Goal: Task Accomplishment & Management: Complete application form

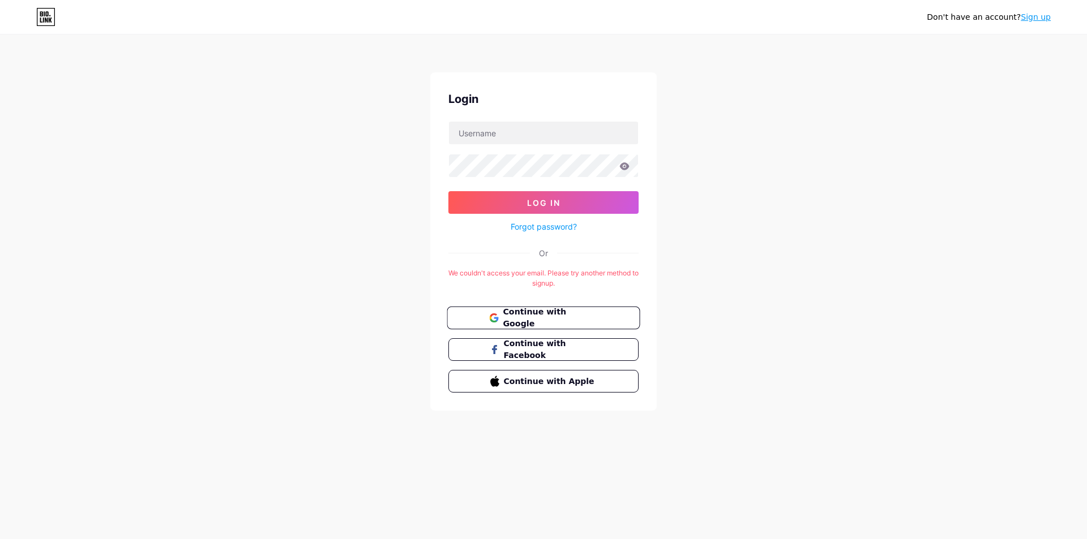
click at [547, 316] on span "Continue with Google" at bounding box center [550, 318] width 95 height 24
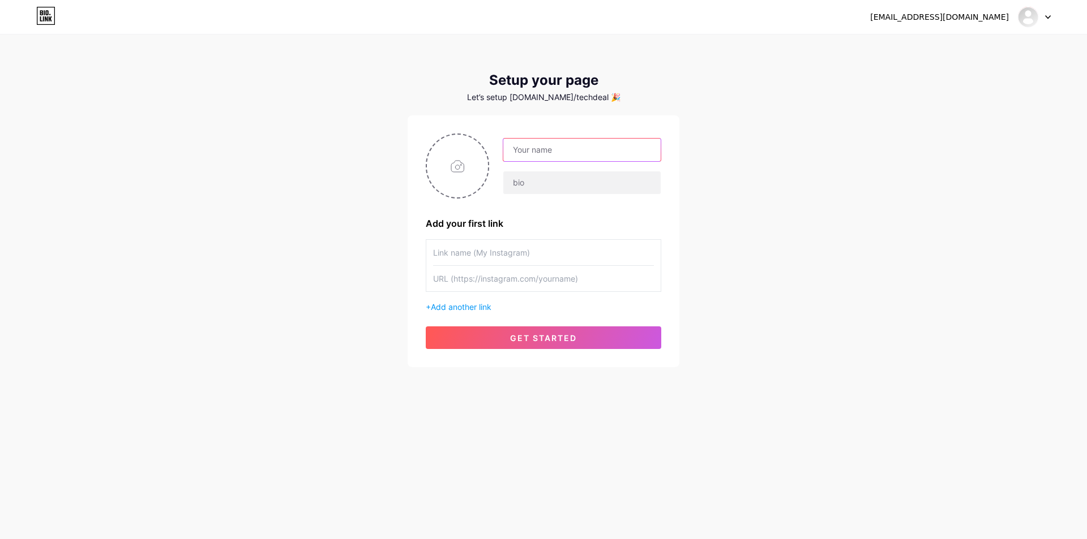
click at [607, 151] on input "text" at bounding box center [581, 150] width 157 height 23
click at [516, 253] on input "text" at bounding box center [543, 252] width 221 height 25
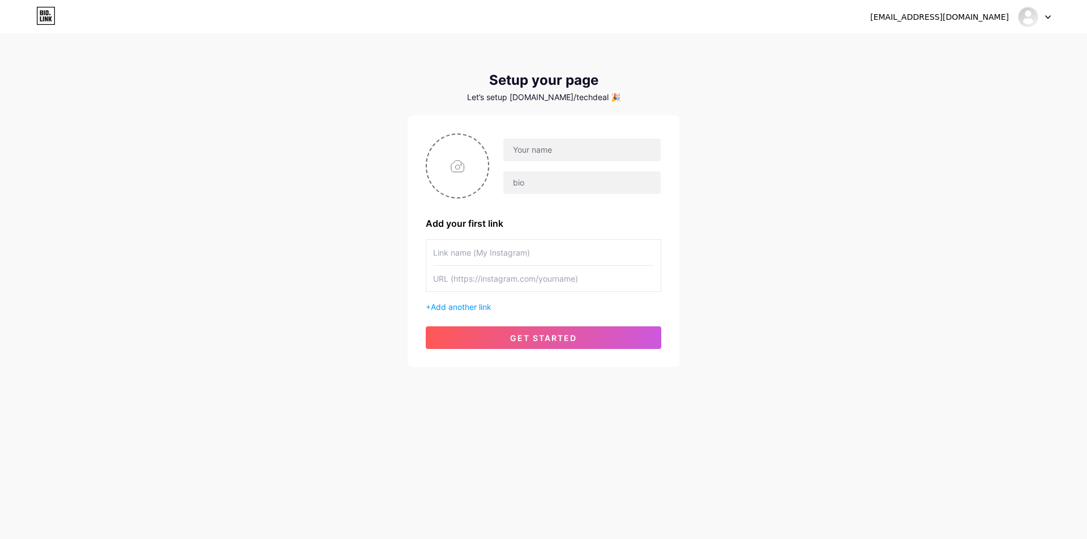
click at [516, 253] on input "text" at bounding box center [543, 252] width 221 height 25
click at [583, 95] on div "Let’s setup bio.link/techdeal 🎉" at bounding box center [543, 97] width 272 height 9
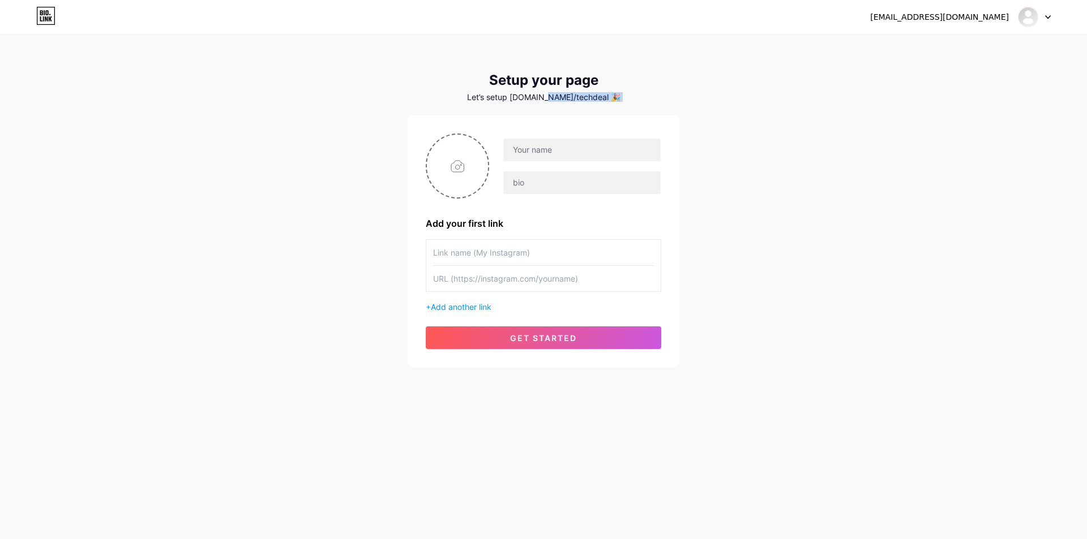
drag, startPoint x: 554, startPoint y: 96, endPoint x: 607, endPoint y: 102, distance: 53.6
click at [607, 102] on div "Setup your page Let’s setup bio.link/techdeal 🎉 Add your first link + Add anoth…" at bounding box center [543, 219] width 272 height 295
drag, startPoint x: 701, startPoint y: 102, endPoint x: 712, endPoint y: 101, distance: 10.8
click at [707, 102] on div "techdealer786@gmail.com Dashboard Logout Setup your page Let’s setup bio.link/t…" at bounding box center [543, 202] width 1087 height 404
click at [553, 147] on input "text" at bounding box center [581, 150] width 157 height 23
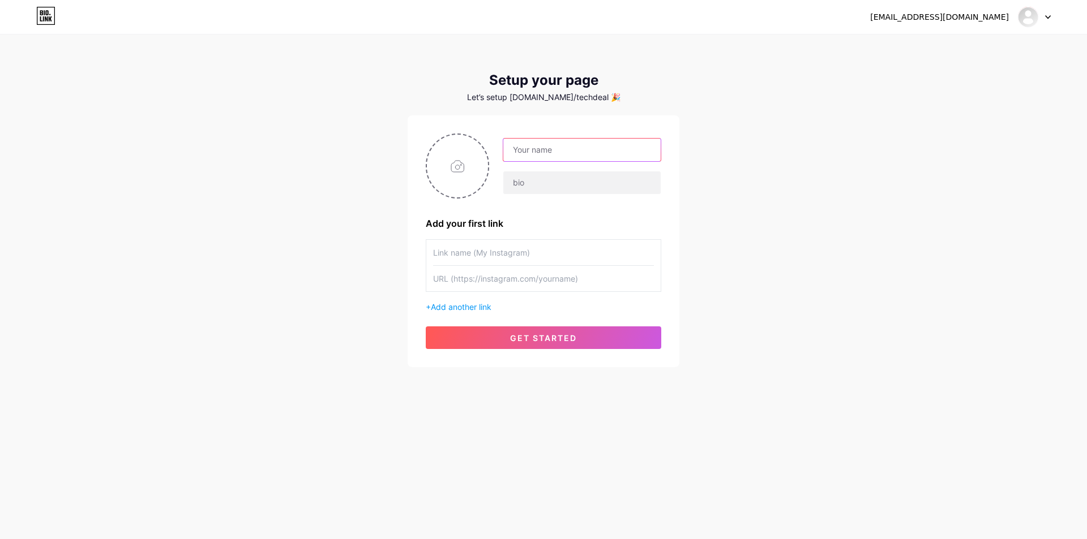
click at [521, 147] on input "text" at bounding box center [581, 150] width 157 height 23
type input "TECH XTREME"
click at [531, 188] on input "text" at bounding box center [581, 182] width 157 height 23
click at [454, 161] on input "file" at bounding box center [457, 166] width 61 height 63
type input "C:\fakepath\Tech Xtreme Logo Design.png"
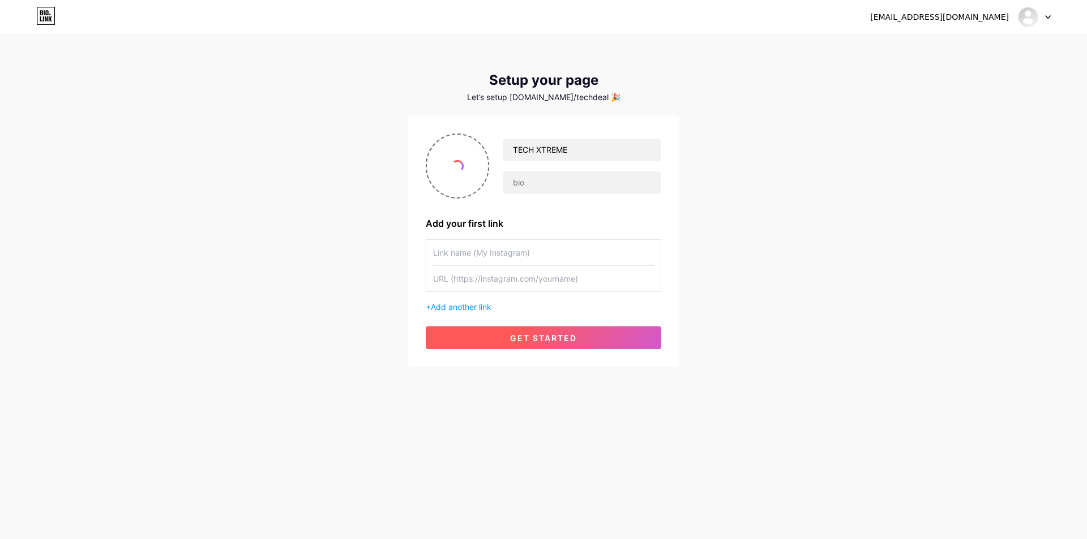
click at [540, 333] on span "get started" at bounding box center [543, 338] width 67 height 10
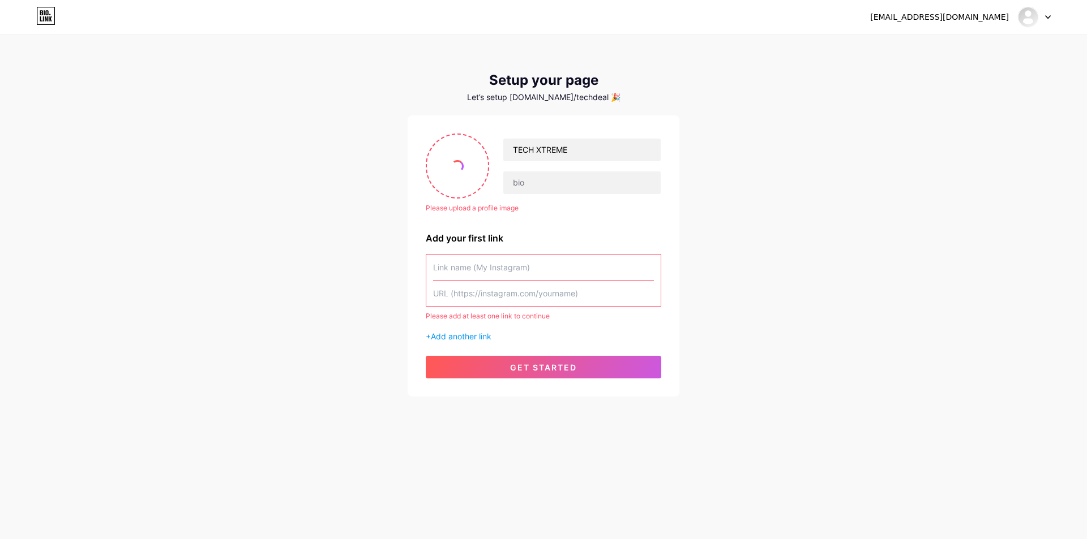
click at [551, 261] on input "text" at bounding box center [543, 267] width 221 height 25
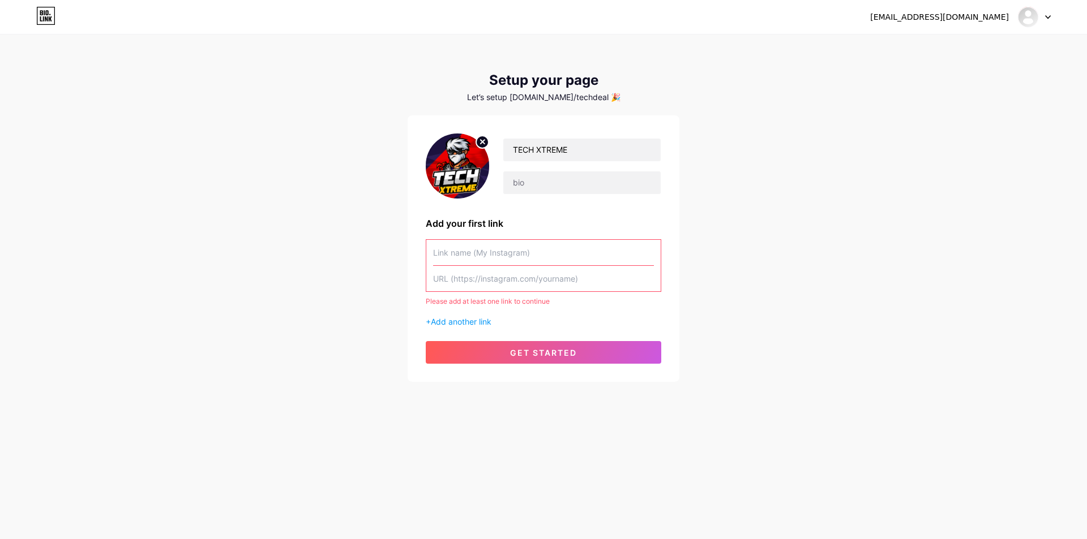
click at [525, 283] on input "text" at bounding box center [543, 278] width 221 height 25
paste input "https://www.instagram.com/tech_xtreme_707/"
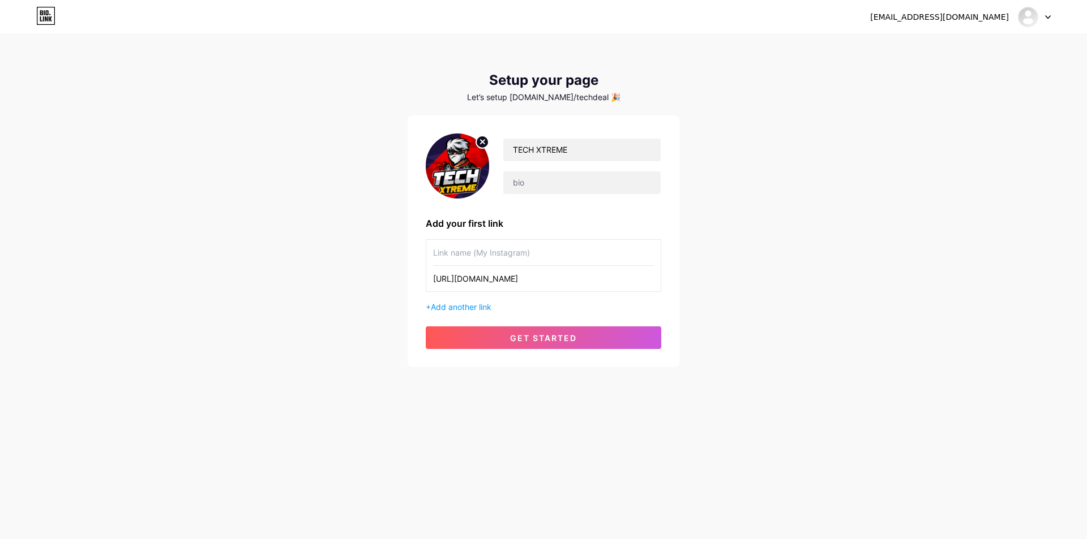
type input "https://www.instagram.com/tech_xtreme_707/"
click at [570, 259] on input "text" at bounding box center [543, 252] width 221 height 25
type input "TECH XTREME"
click at [595, 340] on button "get started" at bounding box center [543, 338] width 235 height 23
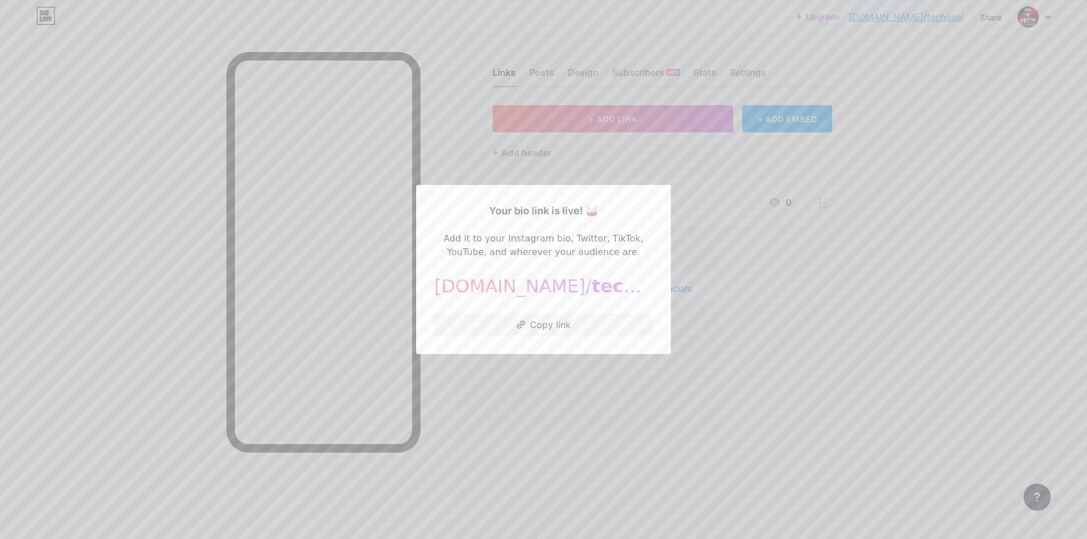
click at [714, 301] on div at bounding box center [543, 269] width 1087 height 539
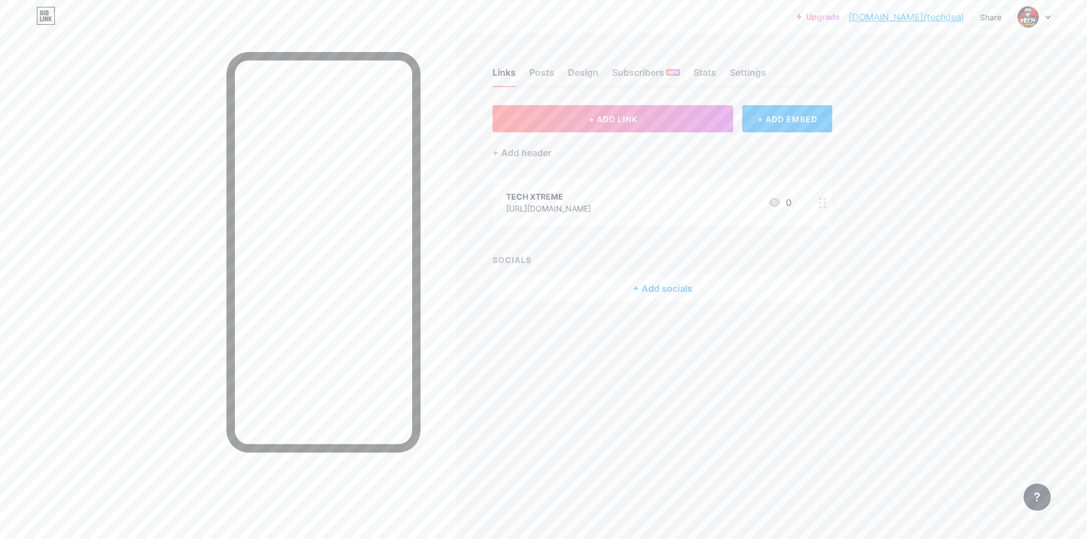
click at [1051, 20] on div "Upgrade bio.link/techde... bio.link/techdeal Share Switch accounts TECH XTREME …" at bounding box center [543, 17] width 1087 height 20
click at [918, 18] on link "bio.link/techdeal" at bounding box center [905, 17] width 115 height 14
click at [1048, 19] on div at bounding box center [1034, 17] width 33 height 20
click at [967, 132] on link "Account settings" at bounding box center [979, 128] width 140 height 31
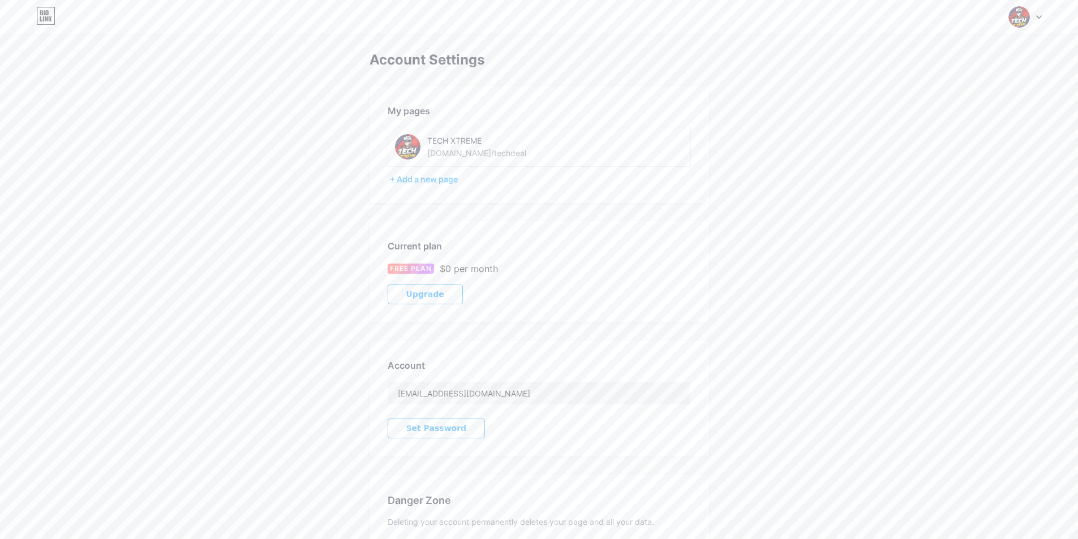
click at [434, 177] on div "+ Add a new page" at bounding box center [540, 179] width 301 height 11
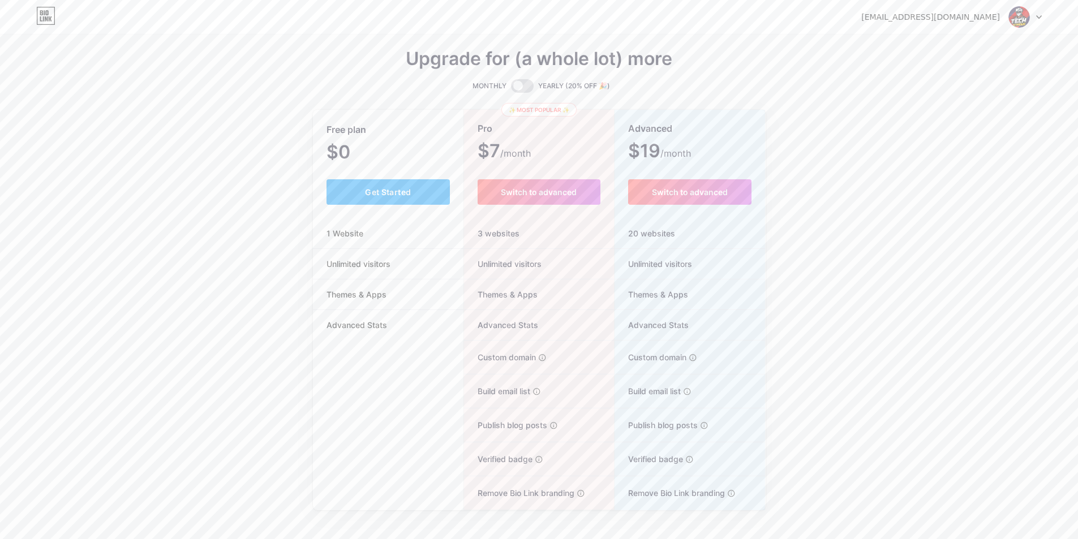
click at [382, 213] on div "Free plan $0 /month Get Started 1 Website Unlimited visitors Themes & Apps Adva…" at bounding box center [388, 311] width 151 height 400
click at [394, 199] on button "Get Started" at bounding box center [389, 191] width 124 height 25
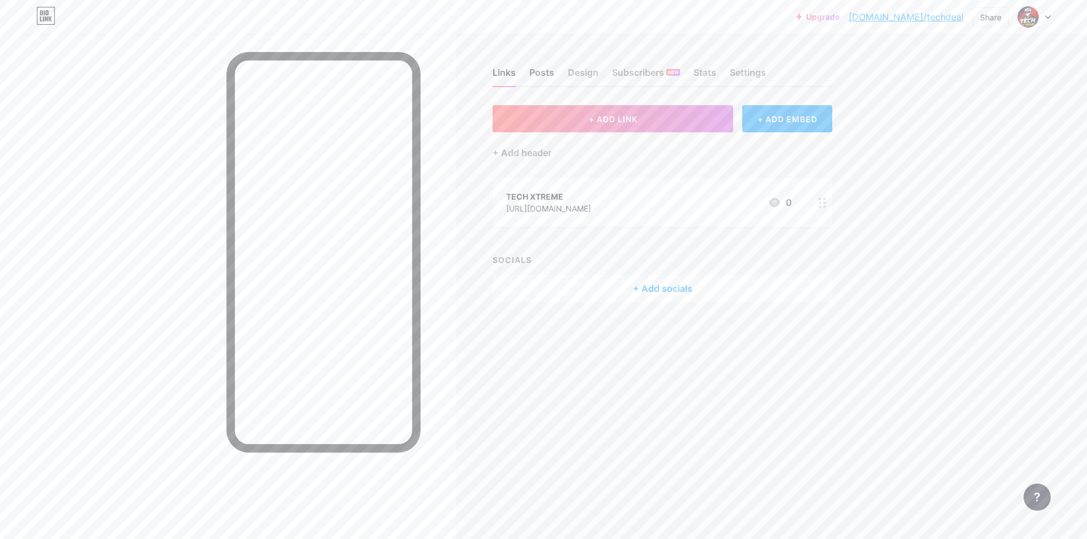
click at [548, 75] on div "Posts" at bounding box center [541, 76] width 25 height 20
click at [586, 70] on div "Design" at bounding box center [583, 76] width 31 height 20
click at [647, 74] on div "Subscribers NEW" at bounding box center [646, 76] width 68 height 20
click at [1037, 19] on div at bounding box center [1028, 17] width 20 height 20
click at [959, 134] on link "Account settings" at bounding box center [979, 128] width 140 height 31
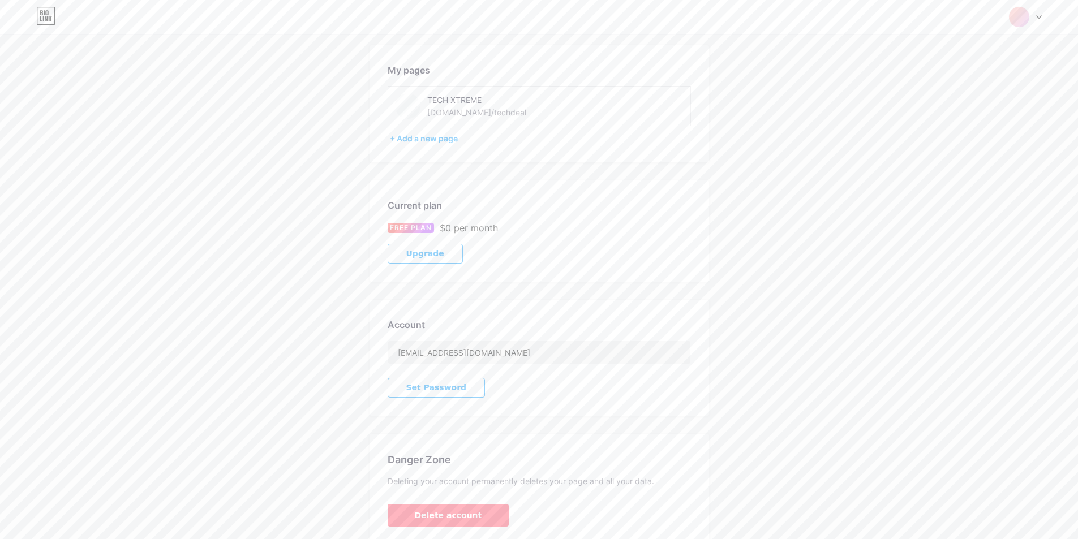
scroll to position [92, 0]
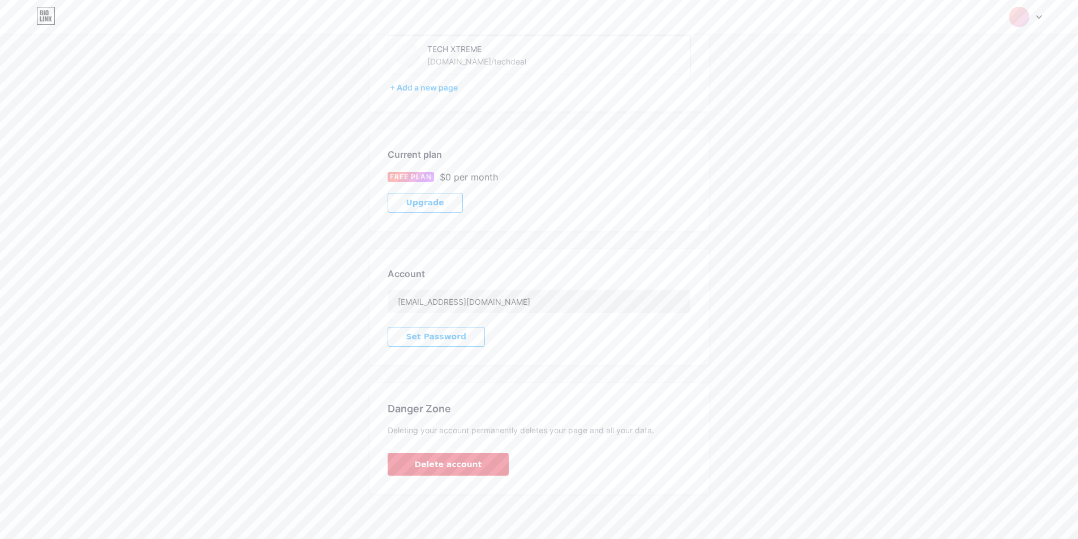
click at [476, 464] on button "Delete account" at bounding box center [449, 464] width 122 height 23
click at [607, 314] on span "Confirm" at bounding box center [607, 317] width 35 height 12
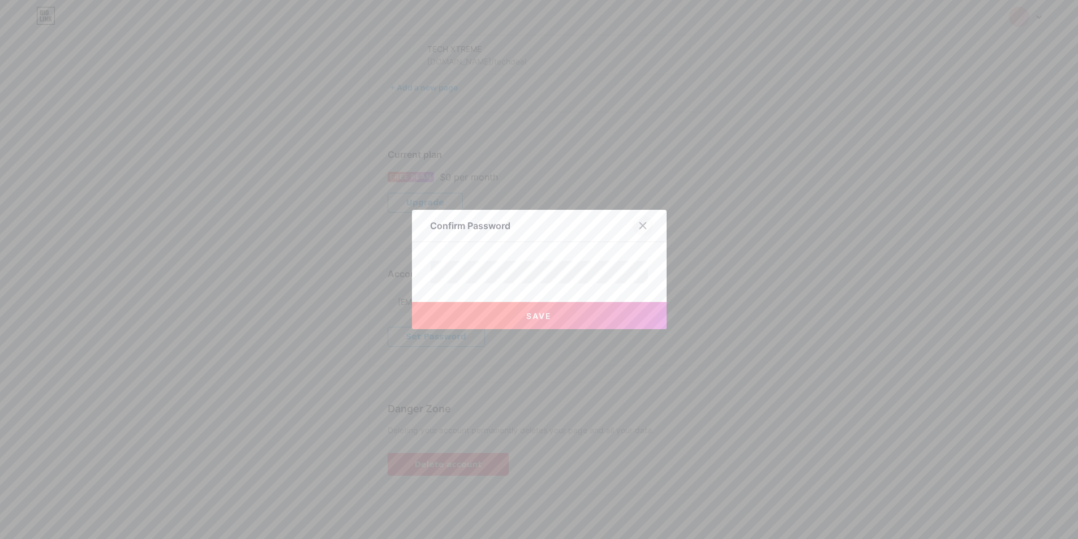
click at [647, 230] on div at bounding box center [643, 226] width 20 height 20
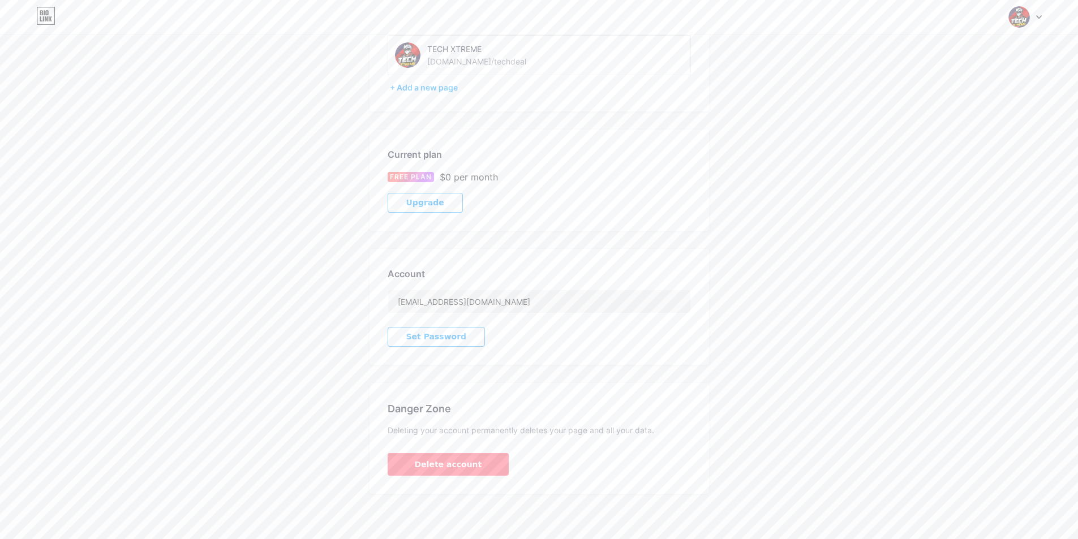
click at [431, 338] on span "Set Password" at bounding box center [436, 337] width 61 height 10
click at [614, 331] on button "Save" at bounding box center [606, 327] width 127 height 27
click at [432, 466] on span "Delete account" at bounding box center [448, 465] width 67 height 12
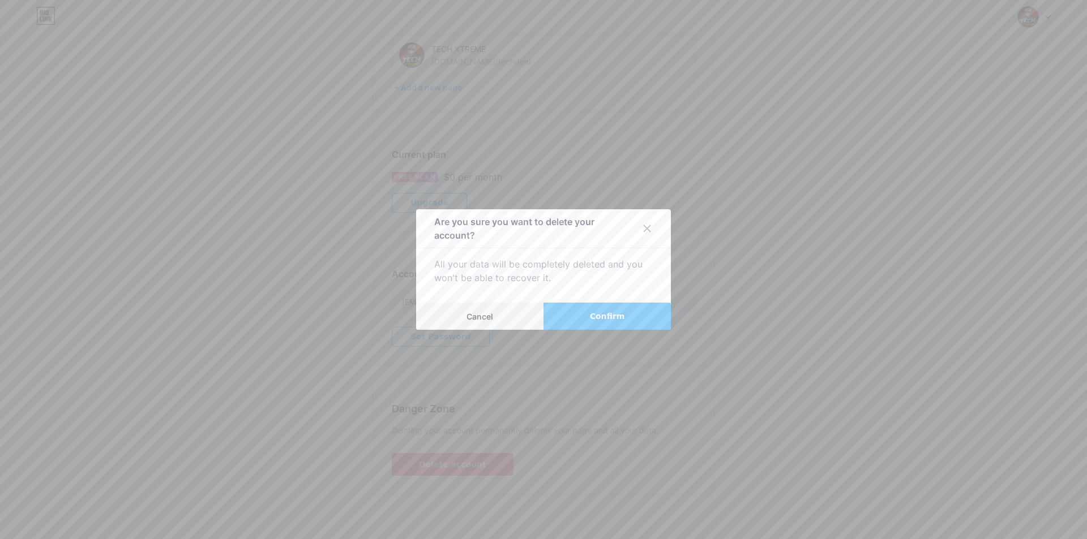
click at [585, 311] on button "Confirm" at bounding box center [606, 316] width 127 height 27
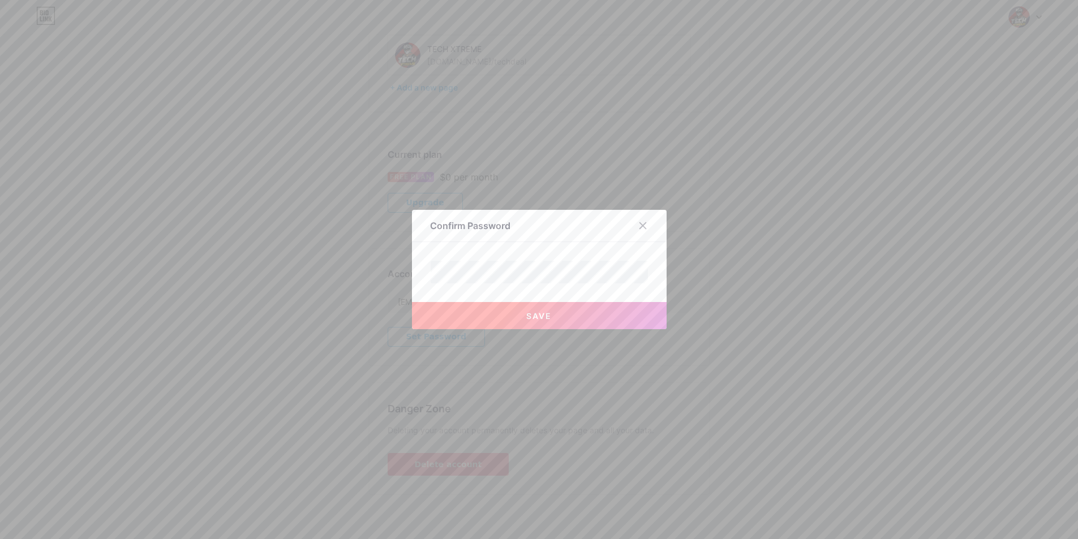
click at [556, 321] on button "Save" at bounding box center [539, 315] width 255 height 27
click at [542, 323] on button "Save" at bounding box center [539, 315] width 255 height 27
click at [542, 321] on span at bounding box center [539, 316] width 12 height 12
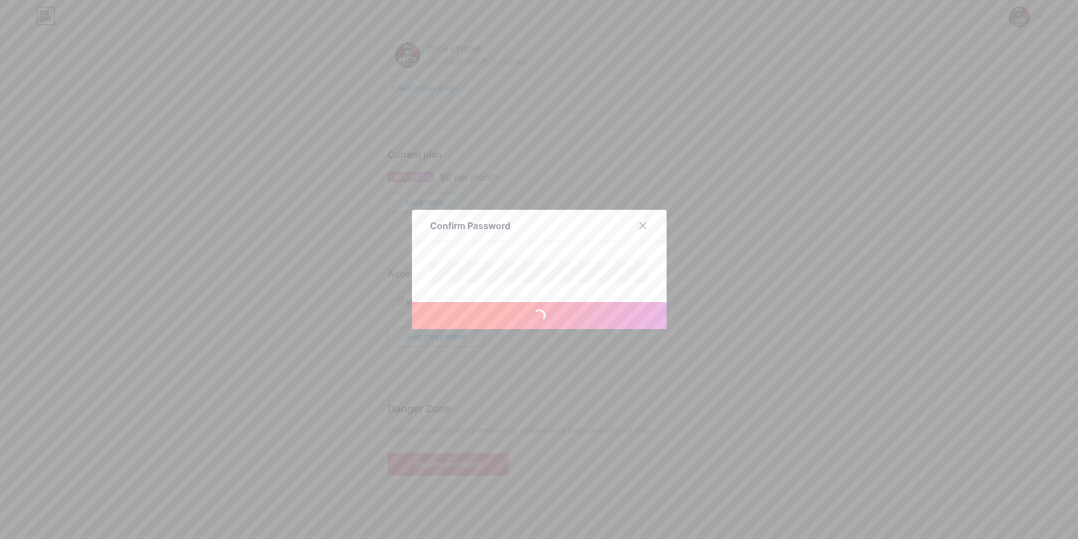
click at [654, 225] on div at bounding box center [650, 226] width 34 height 20
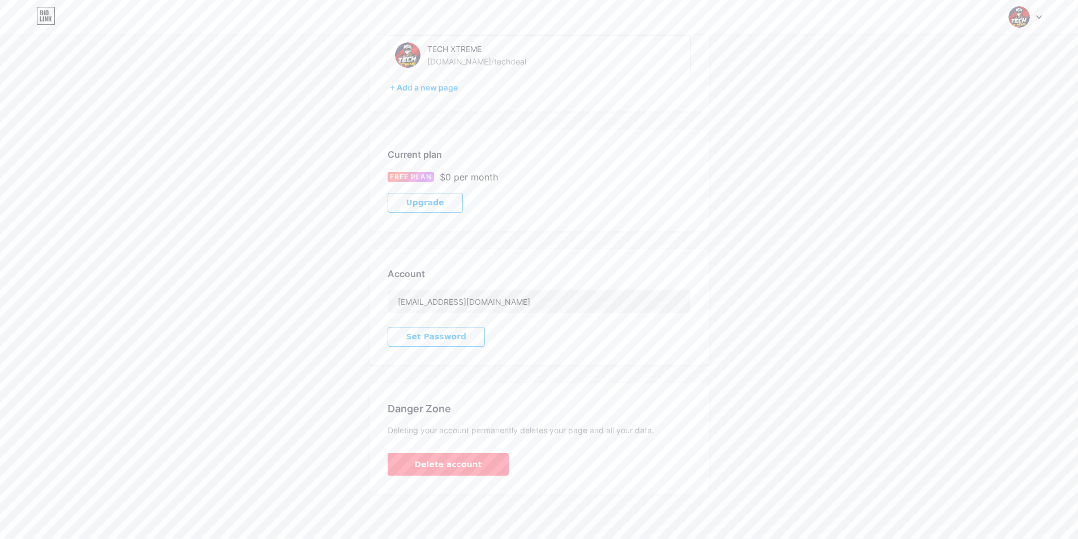
click at [420, 95] on div "My pages TECH XTREME bio.link/techdeal + Add a new page" at bounding box center [540, 52] width 340 height 117
click at [428, 84] on div "+ Add a new page" at bounding box center [540, 87] width 301 height 11
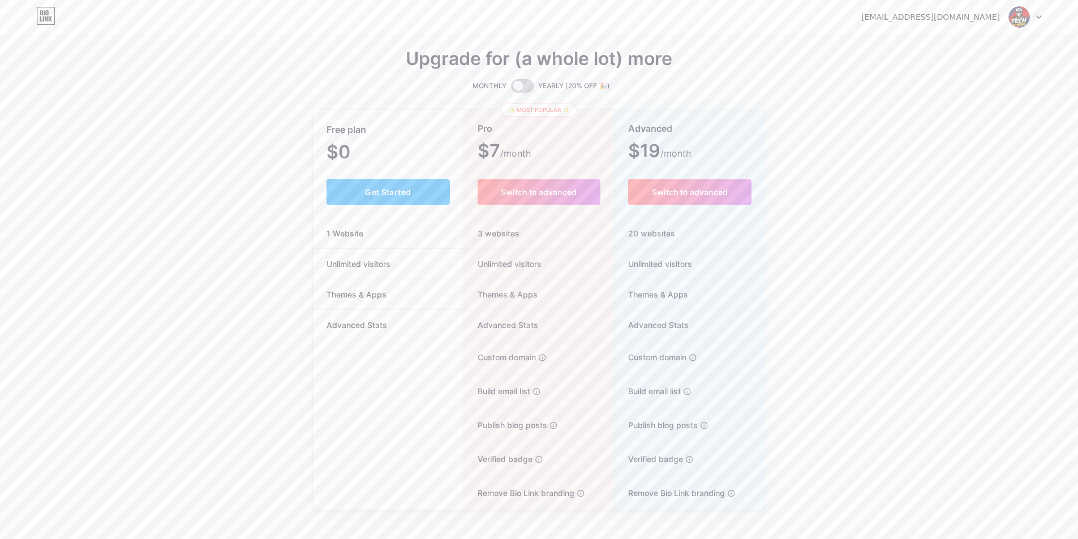
click at [518, 81] on span at bounding box center [522, 86] width 23 height 14
click at [511, 89] on input "checkbox" at bounding box center [511, 89] width 0 height 0
click at [520, 81] on span at bounding box center [522, 86] width 23 height 14
click at [511, 89] on input "checkbox" at bounding box center [511, 89] width 0 height 0
click at [406, 189] on span "Get Started" at bounding box center [388, 192] width 46 height 10
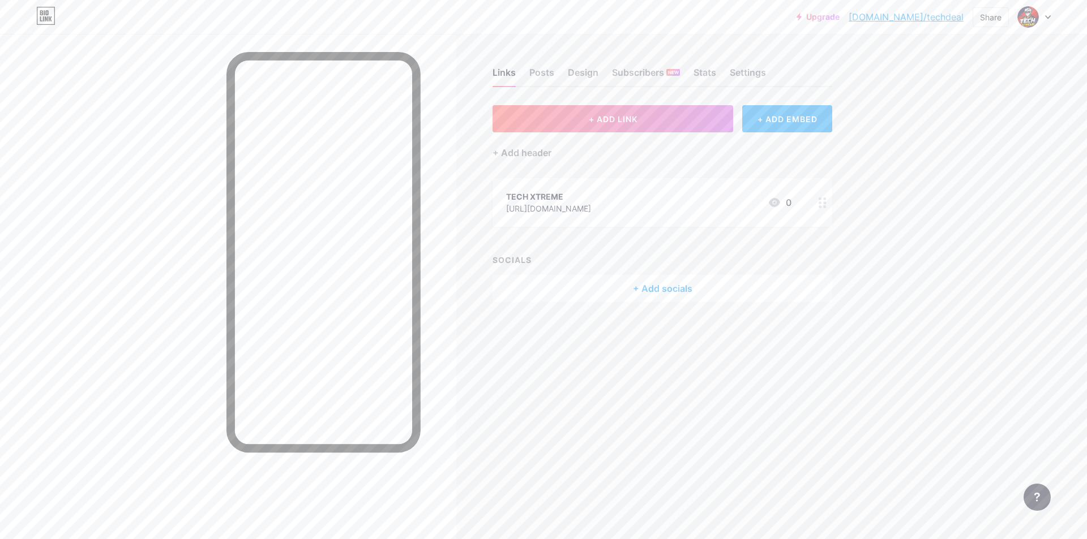
click at [1048, 18] on icon at bounding box center [1047, 17] width 5 height 3
click at [946, 18] on link "bio.link/techdeal" at bounding box center [905, 17] width 115 height 14
click at [1046, 23] on div at bounding box center [1034, 17] width 33 height 20
click at [967, 121] on link "Account settings" at bounding box center [979, 128] width 140 height 31
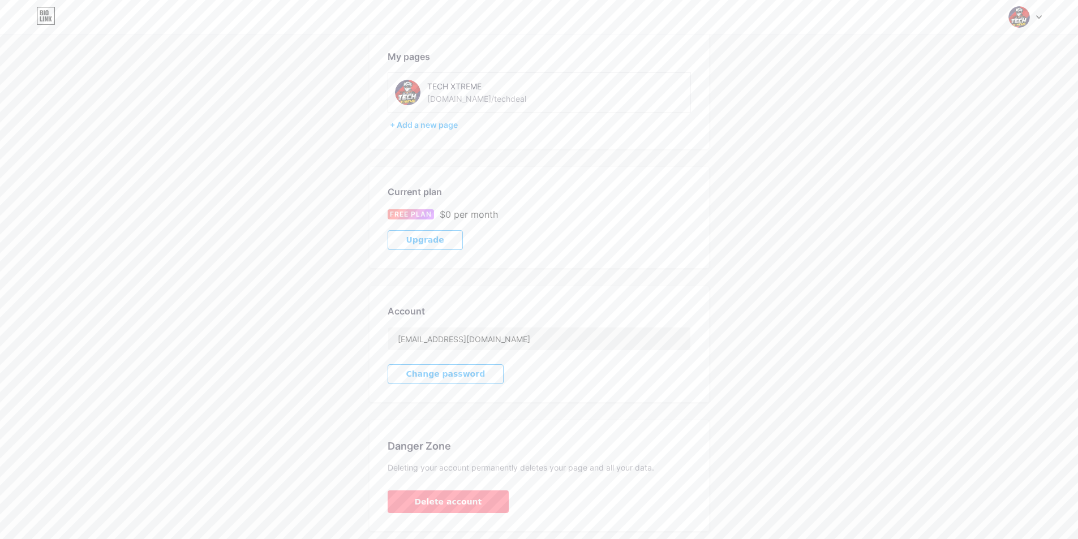
scroll to position [92, 0]
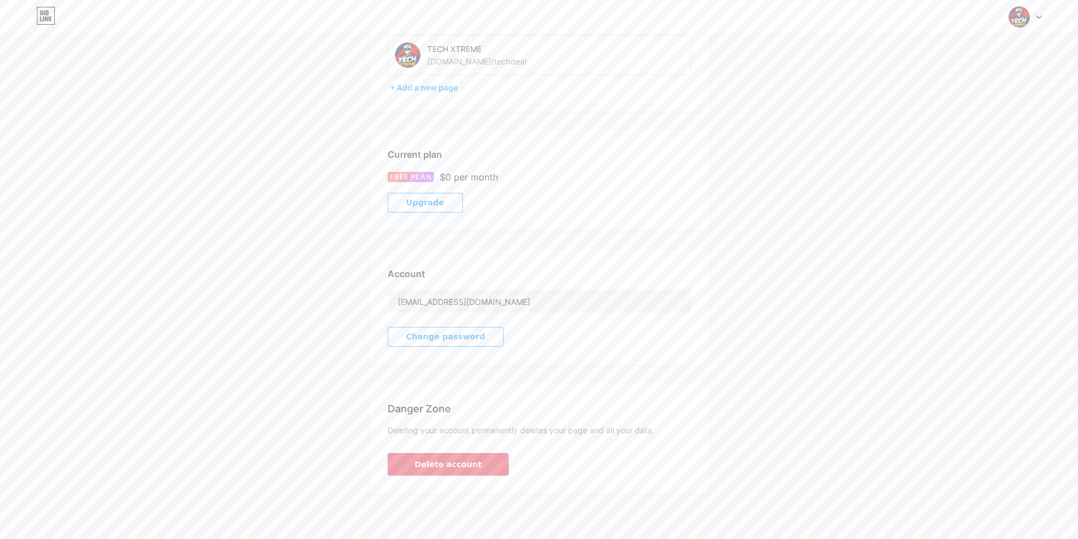
click at [462, 466] on span "Delete account" at bounding box center [448, 465] width 67 height 12
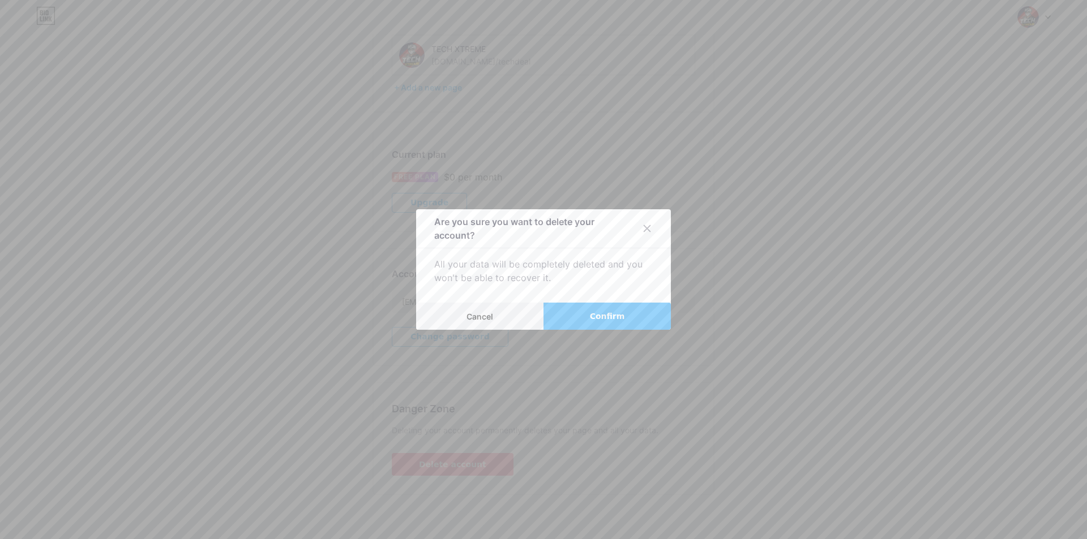
click at [606, 316] on span "Confirm" at bounding box center [607, 317] width 35 height 12
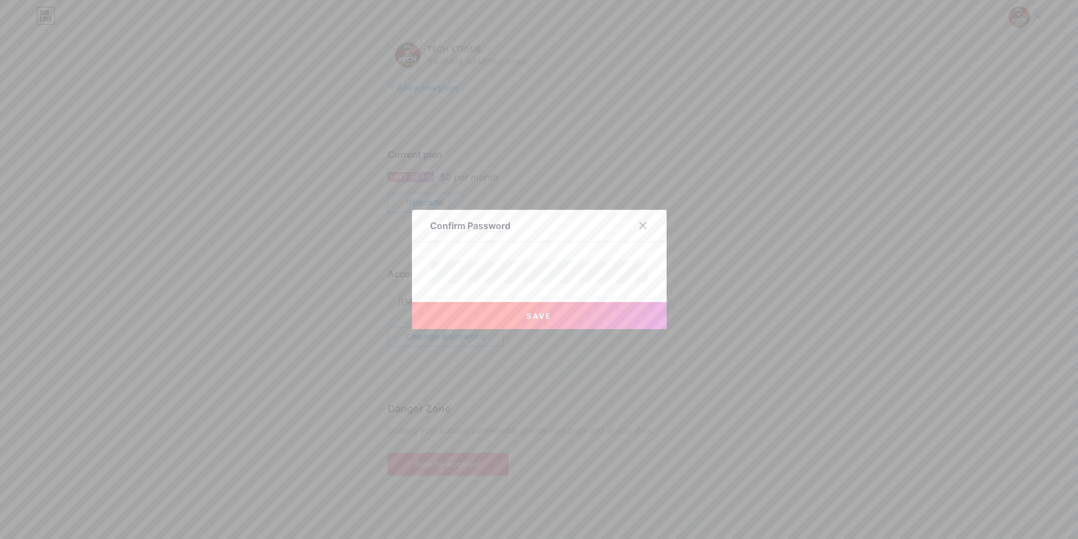
click at [582, 319] on button "Save" at bounding box center [539, 315] width 255 height 27
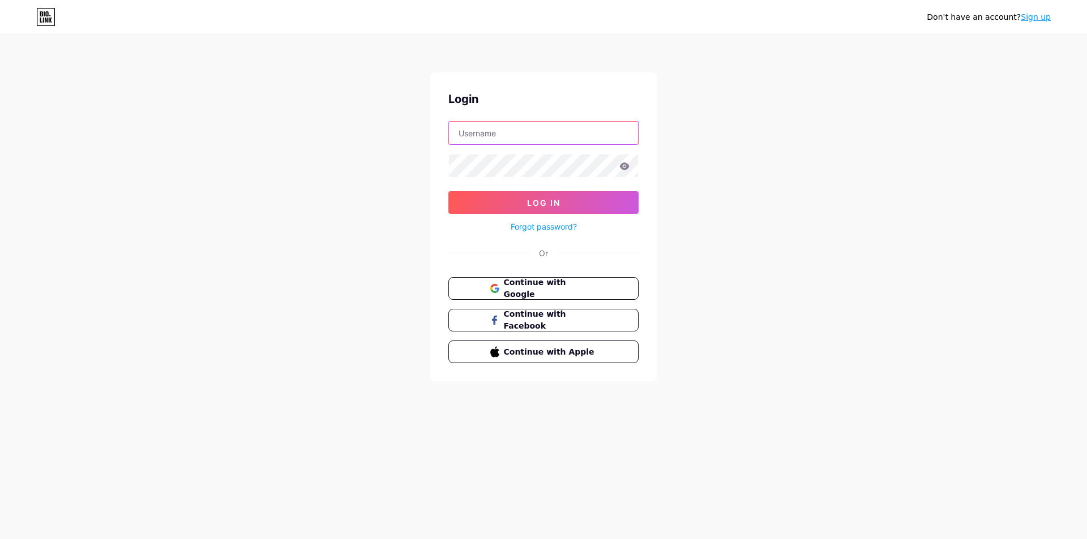
click at [556, 127] on input "text" at bounding box center [543, 133] width 189 height 23
click at [559, 247] on div "Or" at bounding box center [543, 253] width 190 height 12
click at [1033, 22] on link "Sign up" at bounding box center [1035, 16] width 30 height 9
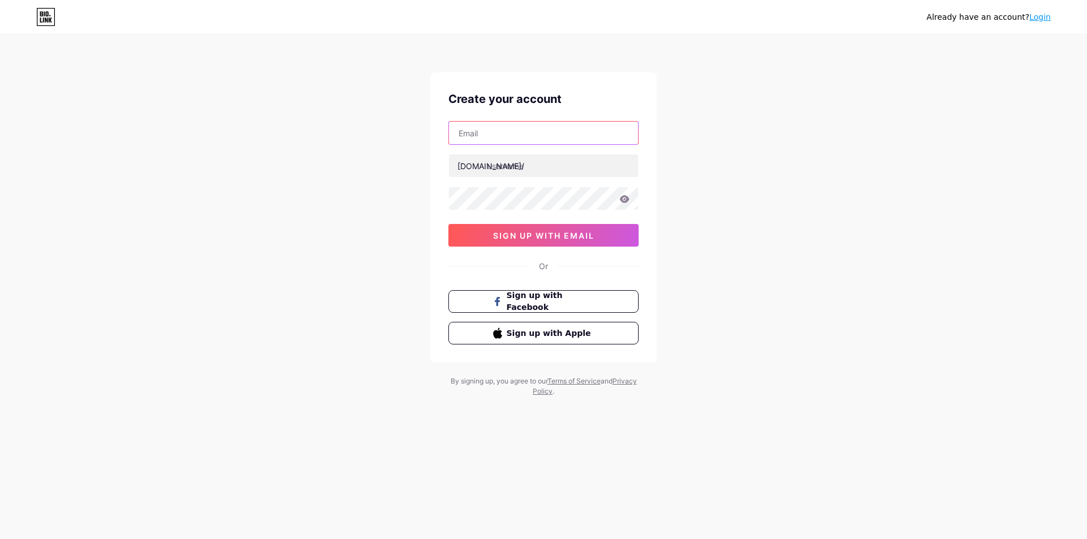
click at [615, 141] on input "text" at bounding box center [543, 133] width 189 height 23
click at [621, 131] on input "text" at bounding box center [543, 133] width 189 height 23
type input "[EMAIL_ADDRESS][DOMAIN_NAME]"
click at [560, 168] on input "text" at bounding box center [543, 165] width 189 height 23
type input "tech_xtreme_707"
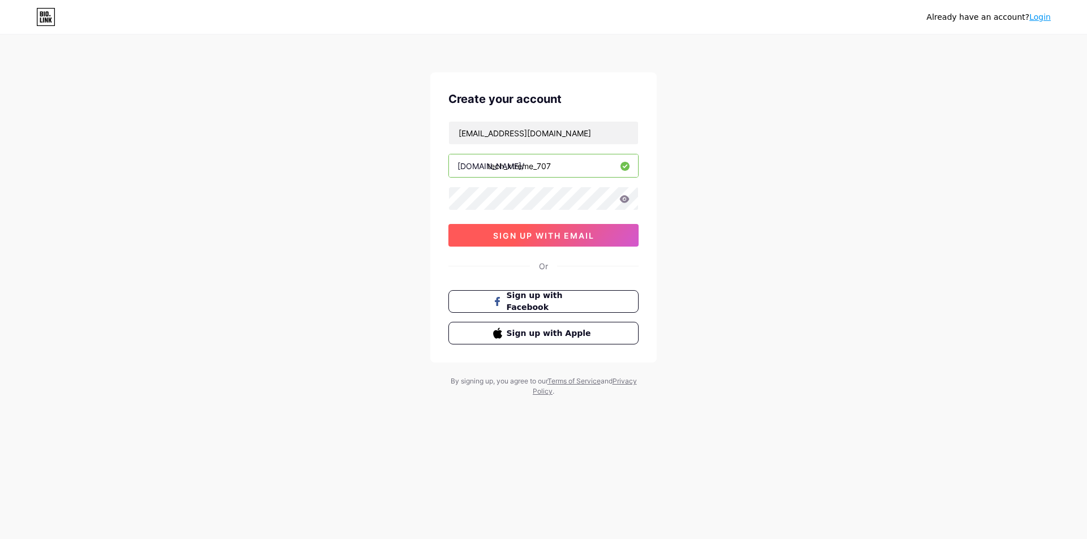
click at [571, 234] on span "sign up with email" at bounding box center [543, 236] width 101 height 10
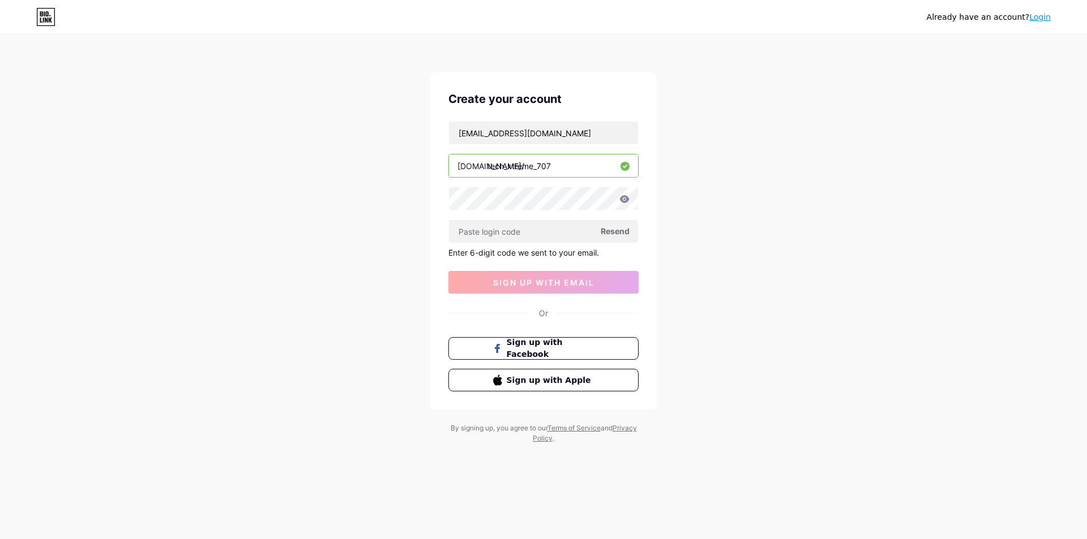
click at [623, 230] on span "Resend" at bounding box center [614, 231] width 29 height 12
click at [1042, 17] on link "Login" at bounding box center [1040, 16] width 22 height 9
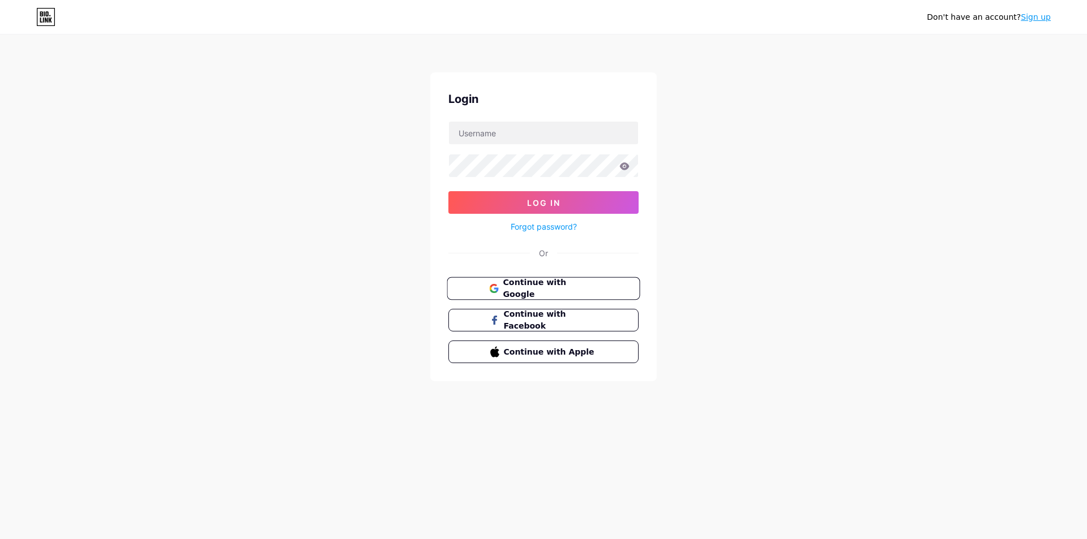
click at [568, 291] on span "Continue with Google" at bounding box center [550, 289] width 95 height 24
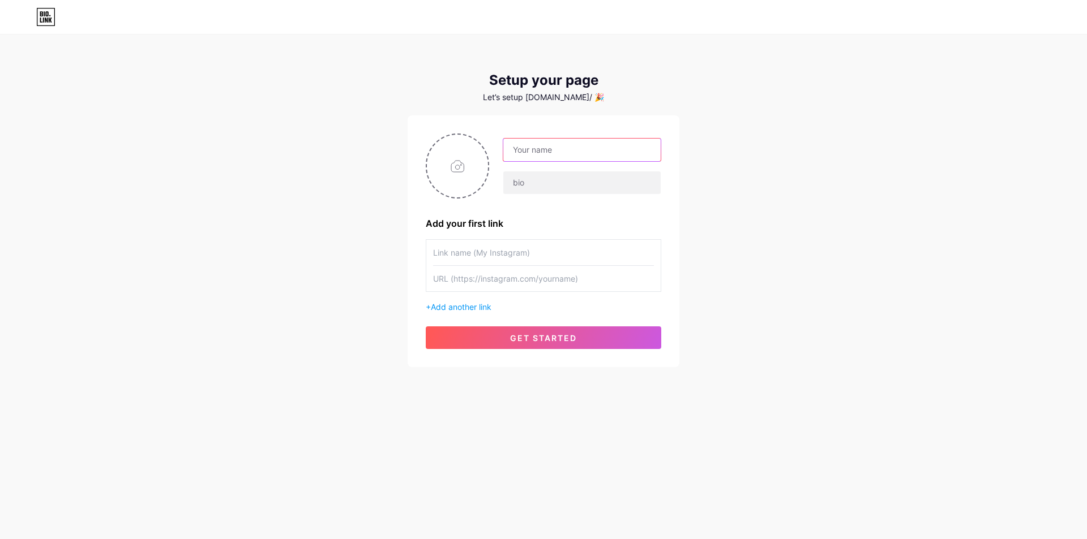
click at [602, 149] on input "text" at bounding box center [581, 150] width 157 height 23
type input "TECH XTREME"
click at [601, 184] on input "text" at bounding box center [581, 182] width 157 height 23
click at [569, 259] on input "text" at bounding box center [543, 252] width 221 height 25
click at [565, 278] on input "text" at bounding box center [543, 278] width 221 height 25
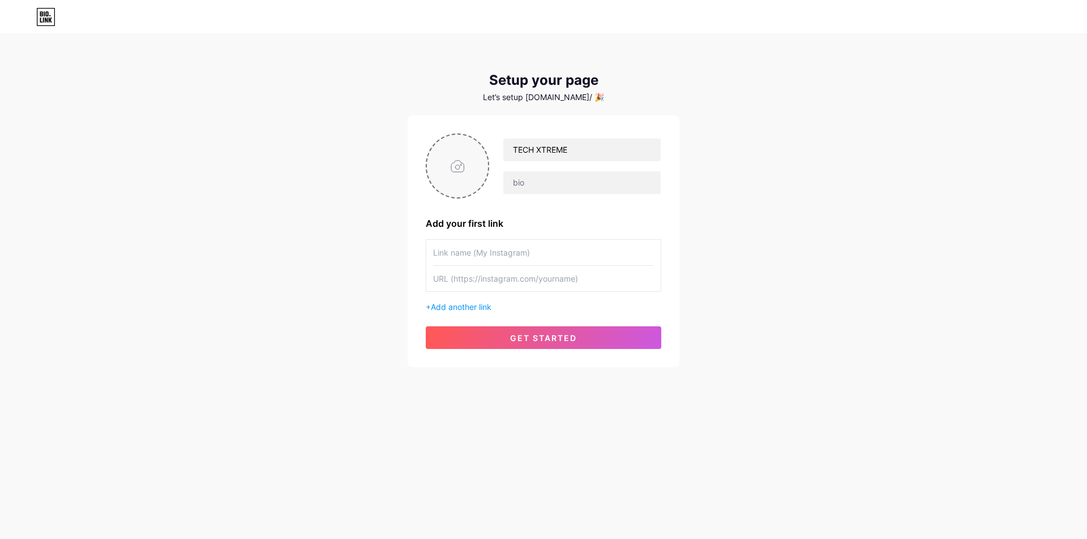
click at [475, 148] on input "file" at bounding box center [457, 166] width 61 height 63
type input "C:\fakepath\Tech Xtreme Logo Design.png"
click at [590, 182] on input "text" at bounding box center [581, 182] width 157 height 23
click at [477, 171] on input "file" at bounding box center [457, 166] width 61 height 63
click at [659, 194] on input "text" at bounding box center [581, 182] width 157 height 23
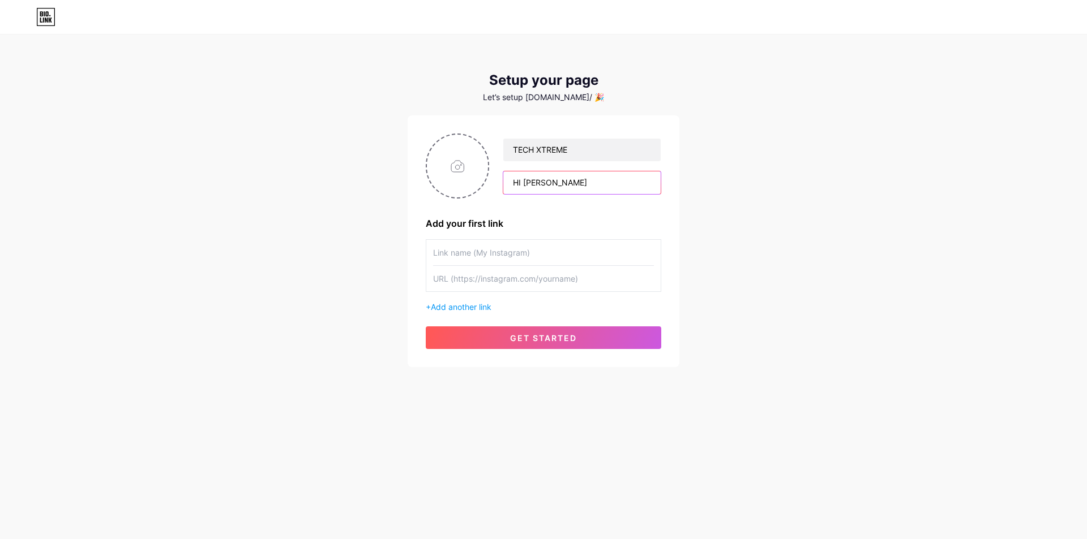
type input "HI EVRYONE"
click at [599, 250] on input "text" at bounding box center [543, 252] width 221 height 25
click at [552, 295] on div "+ Add another link" at bounding box center [543, 276] width 235 height 74
click at [576, 279] on input "text" at bounding box center [543, 278] width 221 height 25
paste input "[URL][DOMAIN_NAME]"
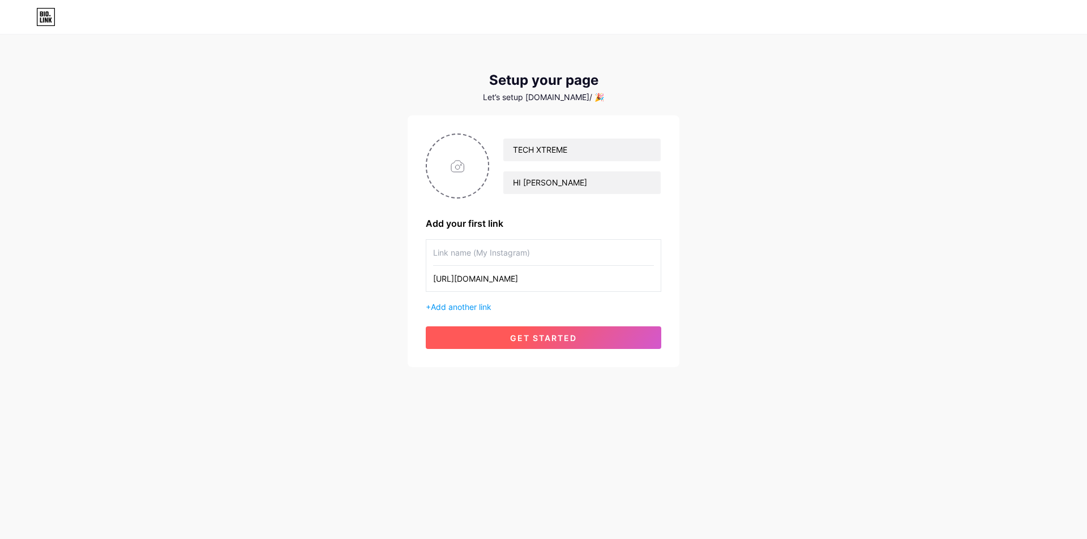
type input "[URL][DOMAIN_NAME]"
click at [599, 339] on button "get started" at bounding box center [543, 338] width 235 height 23
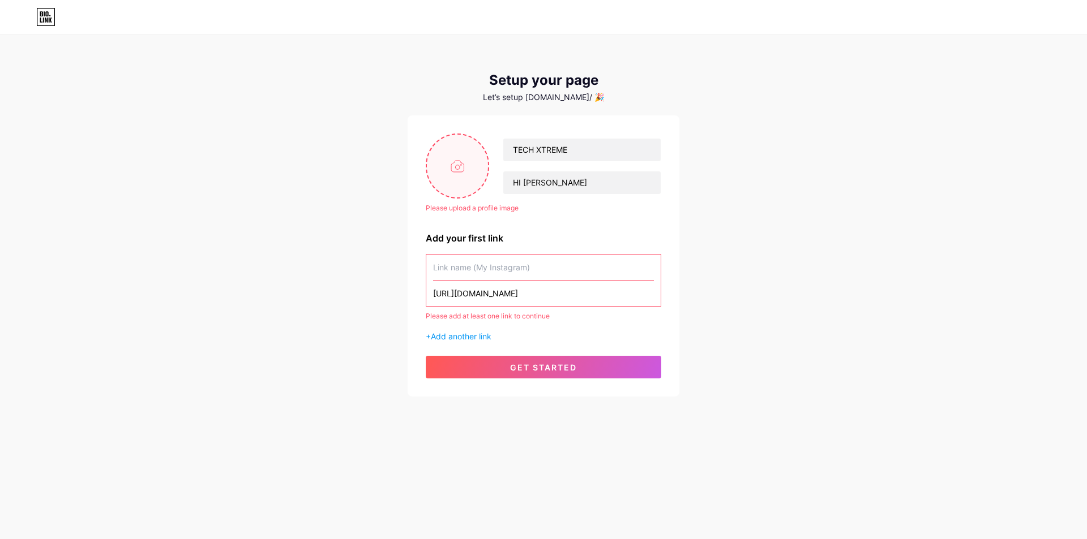
click at [452, 173] on input "file" at bounding box center [457, 166] width 61 height 63
click at [564, 267] on input "text" at bounding box center [543, 267] width 221 height 25
click at [562, 257] on input "text" at bounding box center [543, 267] width 221 height 25
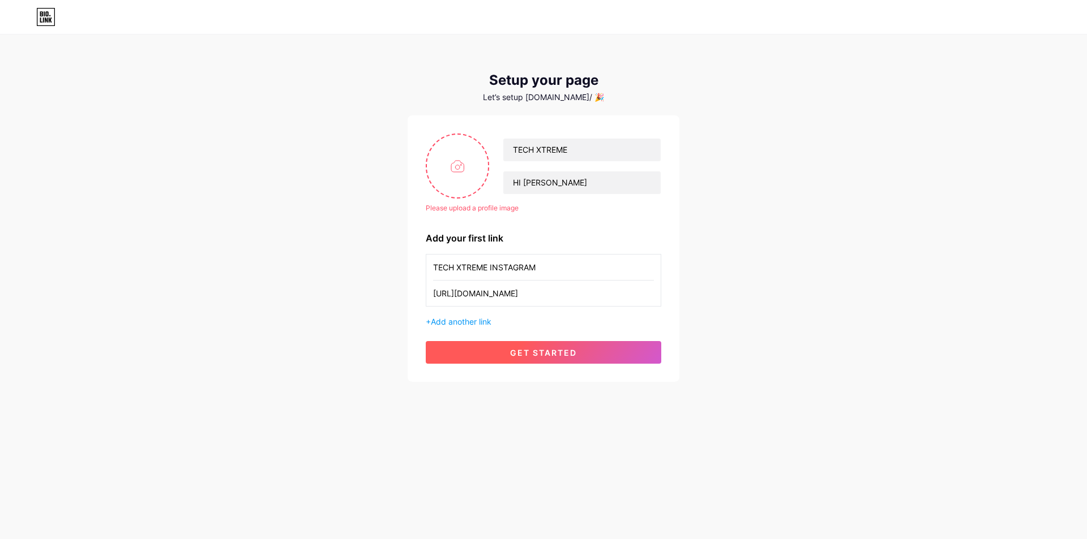
type input "TECH XTREME INSTAGRAM"
click at [599, 359] on button "get started" at bounding box center [543, 352] width 235 height 23
click at [471, 190] on input "file" at bounding box center [457, 166] width 61 height 63
click at [467, 152] on input "file" at bounding box center [457, 166] width 61 height 63
click at [729, 192] on div "Setup your page Let’s setup bio.link/ 🎉 Please upload a profile image TECH XTRE…" at bounding box center [543, 209] width 1087 height 418
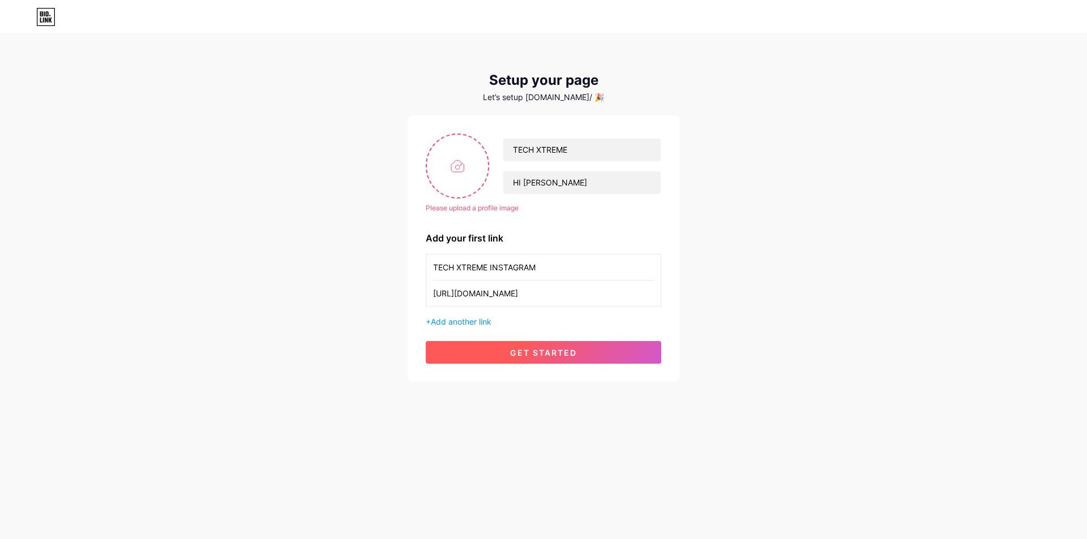
click at [644, 359] on button "get started" at bounding box center [543, 352] width 235 height 23
click at [641, 356] on button "get started" at bounding box center [543, 352] width 235 height 23
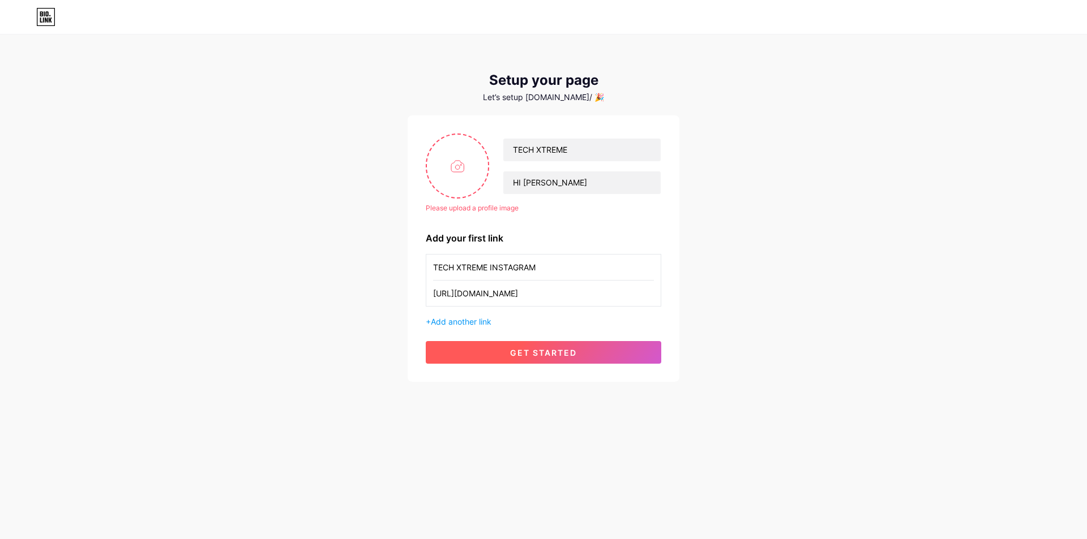
click at [641, 356] on button "get started" at bounding box center [543, 352] width 235 height 23
click at [462, 165] on input "file" at bounding box center [457, 166] width 61 height 63
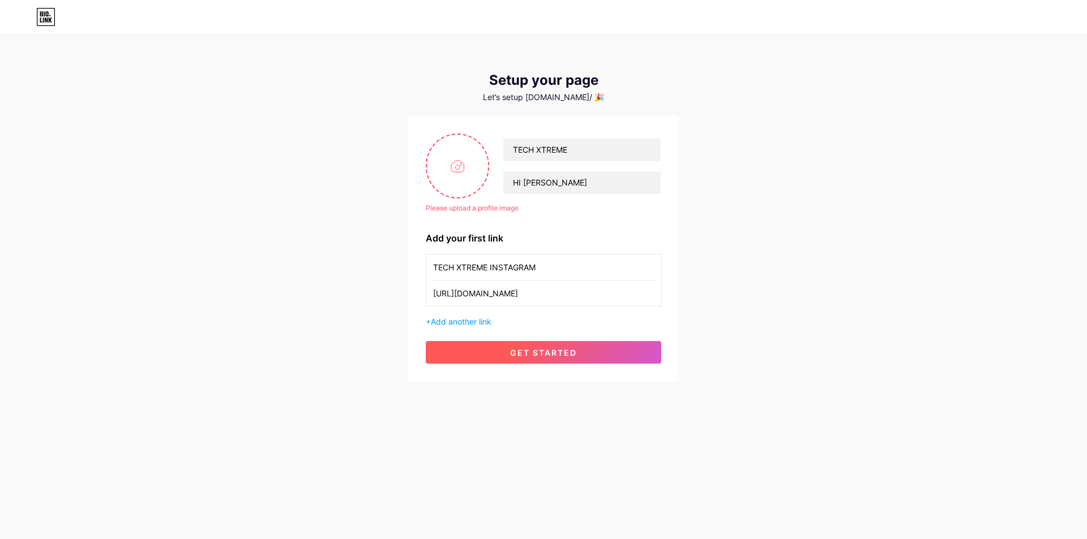
click at [582, 348] on button "get started" at bounding box center [543, 352] width 235 height 23
click at [463, 151] on input "file" at bounding box center [457, 166] width 61 height 63
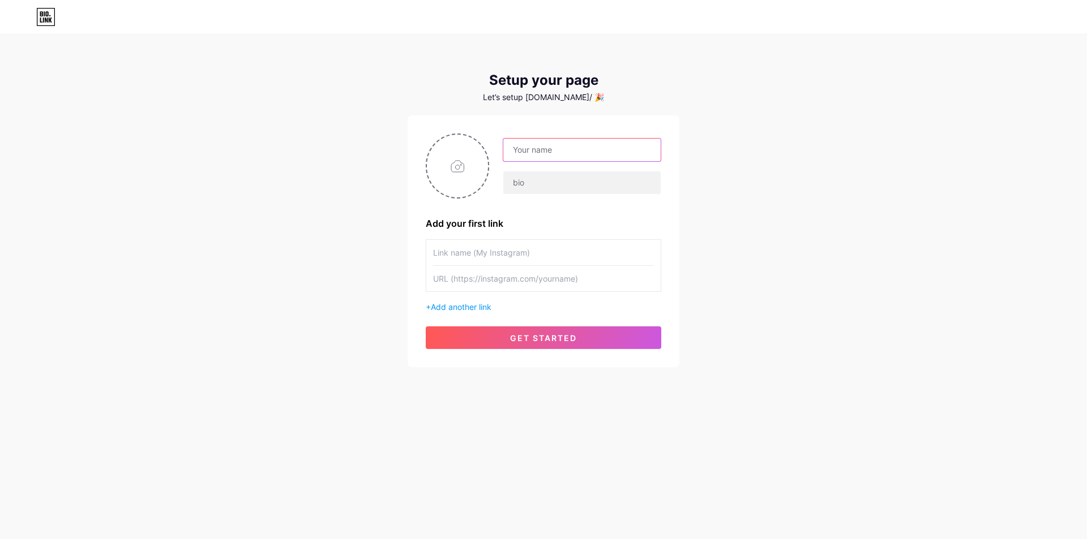
click at [560, 154] on input "text" at bounding box center [581, 150] width 157 height 23
type input "TECH XTREME"
click at [507, 274] on input "text" at bounding box center [543, 278] width 221 height 25
paste input "[URL][DOMAIN_NAME]"
type input "[URL][DOMAIN_NAME]"
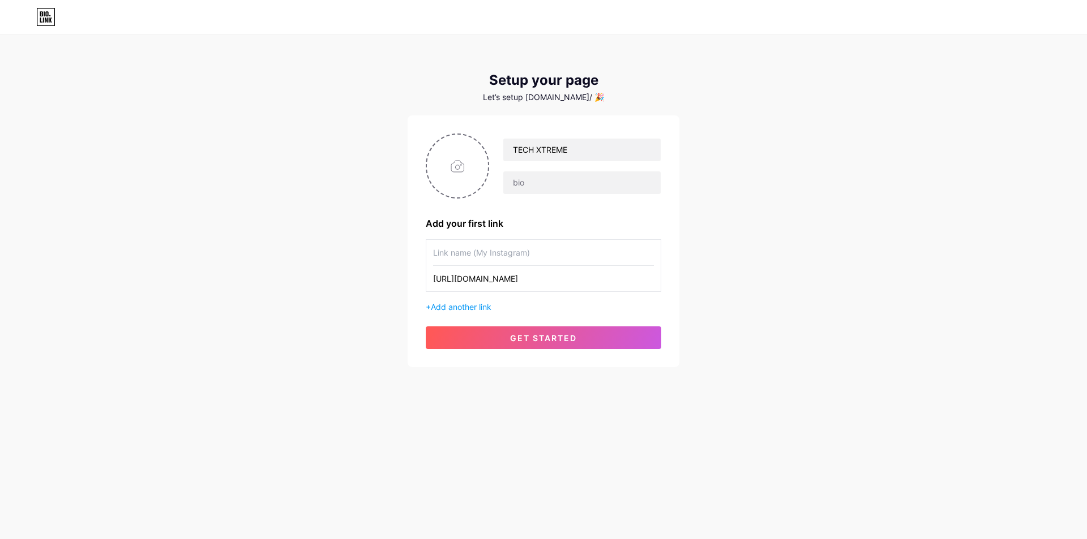
click at [543, 251] on input "text" at bounding box center [543, 252] width 221 height 25
type input "TECH XTREME INSTAGRAM"
click at [423, 179] on div "TECH XTREME Add your first link TECH XTREME INSTAGRAM [URL][DOMAIN_NAME] + Add …" at bounding box center [543, 241] width 272 height 252
click at [446, 172] on input "file" at bounding box center [457, 166] width 61 height 63
click at [608, 331] on button "get started" at bounding box center [543, 338] width 235 height 23
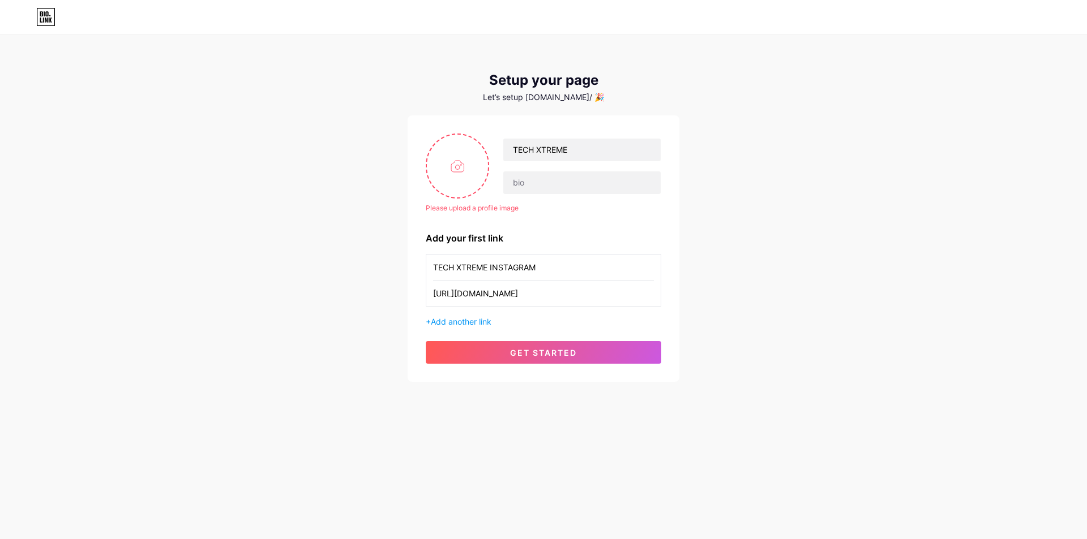
click at [491, 174] on div "TECH XTREME" at bounding box center [575, 166] width 172 height 57
click at [463, 170] on input "file" at bounding box center [457, 166] width 61 height 63
click at [448, 163] on input "file" at bounding box center [457, 166] width 61 height 63
type input "C:\fakepath\ChatGPT Image [DATE], 10_47_04 PM.png"
click at [380, 160] on div "Setup your page Let’s setup [DOMAIN_NAME]/ 🎉 Please upload a profile image TECH…" at bounding box center [543, 209] width 1087 height 418
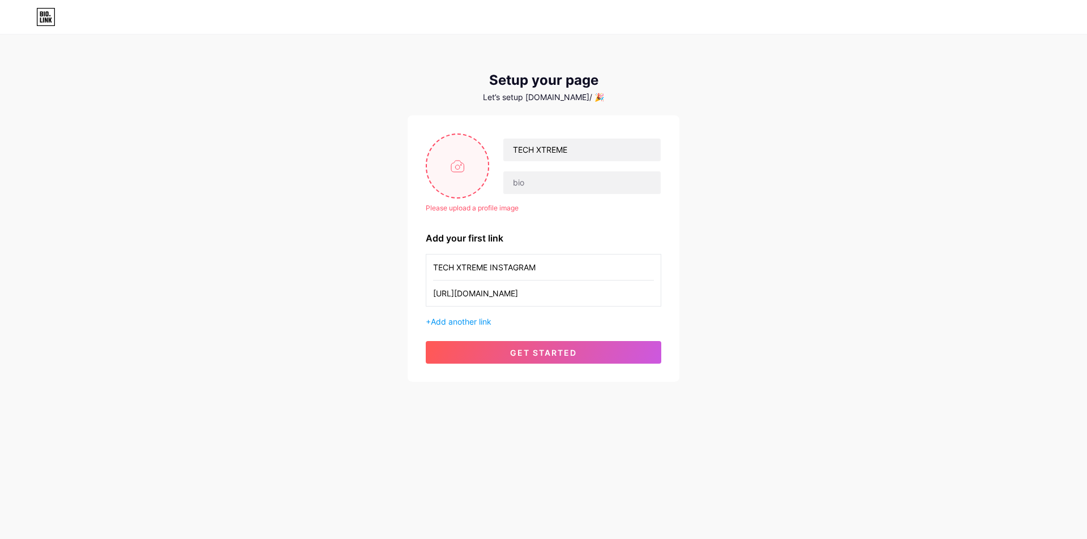
click at [452, 160] on input "file" at bounding box center [457, 166] width 61 height 63
click at [477, 151] on input "file" at bounding box center [457, 166] width 61 height 63
type input "C:\fakepath\Tech Xtreme Logo Design.png"
click at [617, 352] on button "get started" at bounding box center [543, 352] width 235 height 23
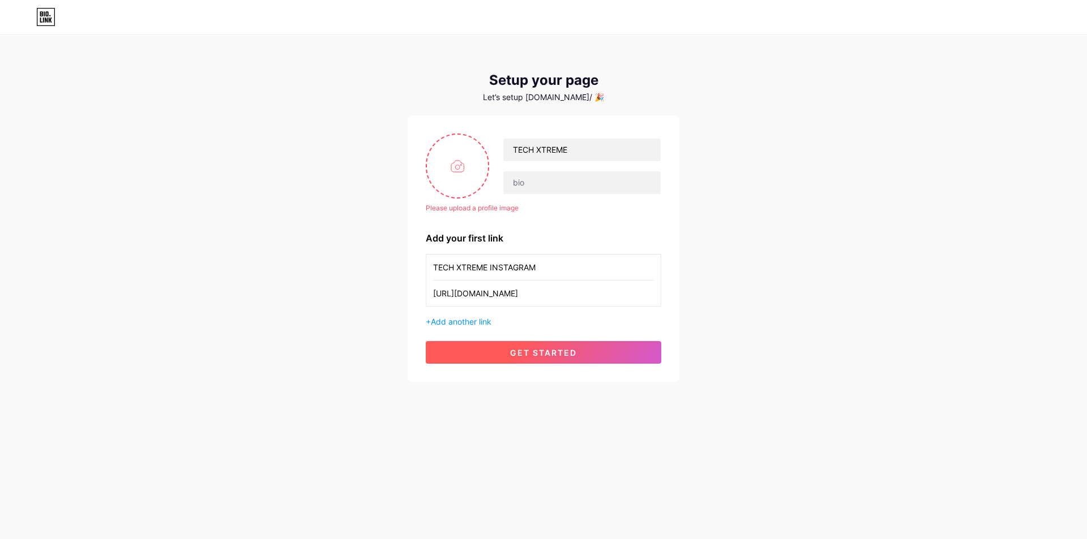
click at [617, 352] on button "get started" at bounding box center [543, 352] width 235 height 23
